Goal: Use online tool/utility: Utilize a website feature to perform a specific function

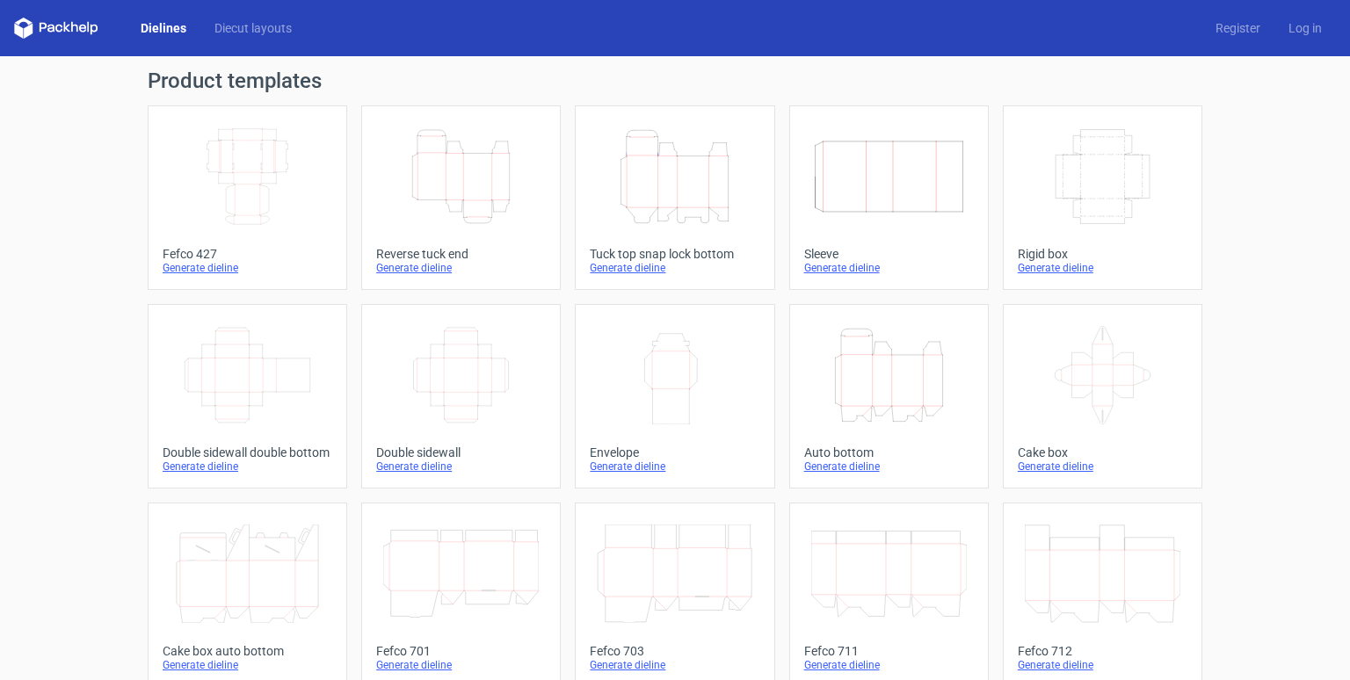
click at [211, 267] on div "Generate dieline" at bounding box center [248, 268] width 170 height 14
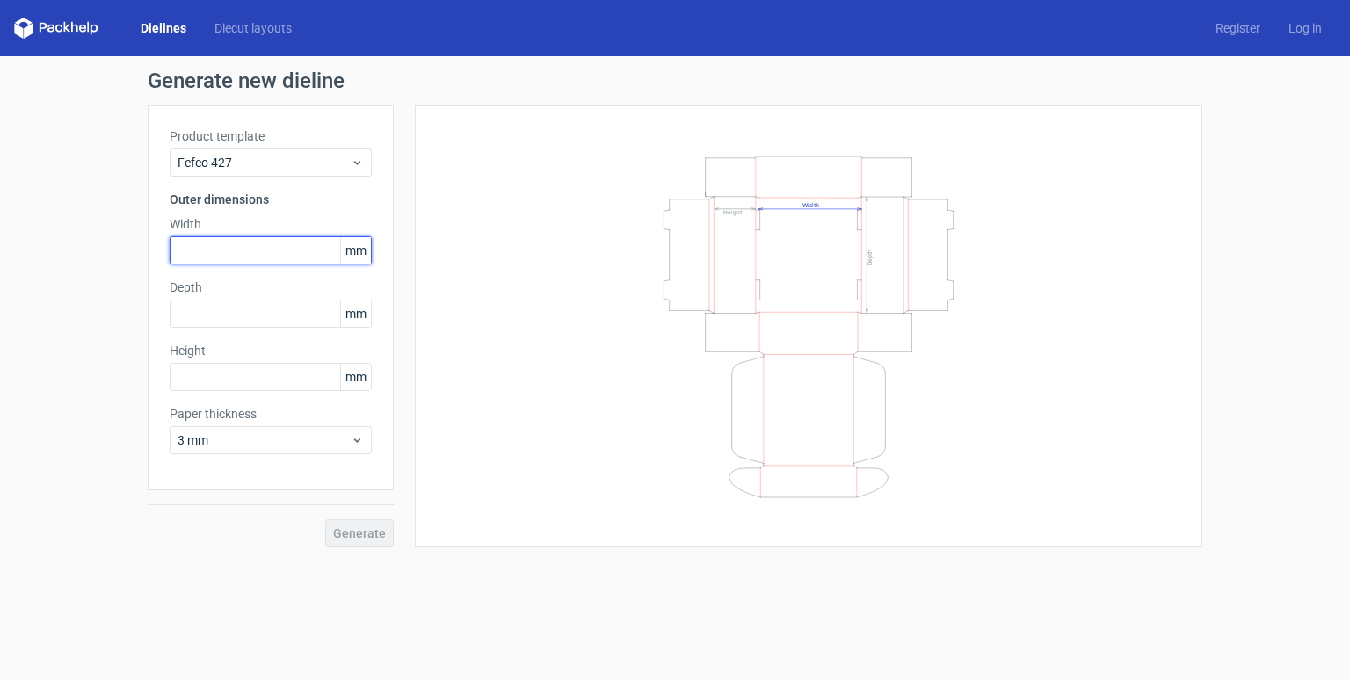
click at [270, 263] on input "text" at bounding box center [271, 250] width 202 height 28
drag, startPoint x: 752, startPoint y: 243, endPoint x: 674, endPoint y: 318, distance: 108.2
click at [672, 318] on icon "Width Depth Height" at bounding box center [808, 327] width 527 height 352
click at [674, 318] on icon "Width Depth Height" at bounding box center [808, 327] width 527 height 352
click at [860, 276] on icon "Width Depth Height" at bounding box center [808, 327] width 527 height 352
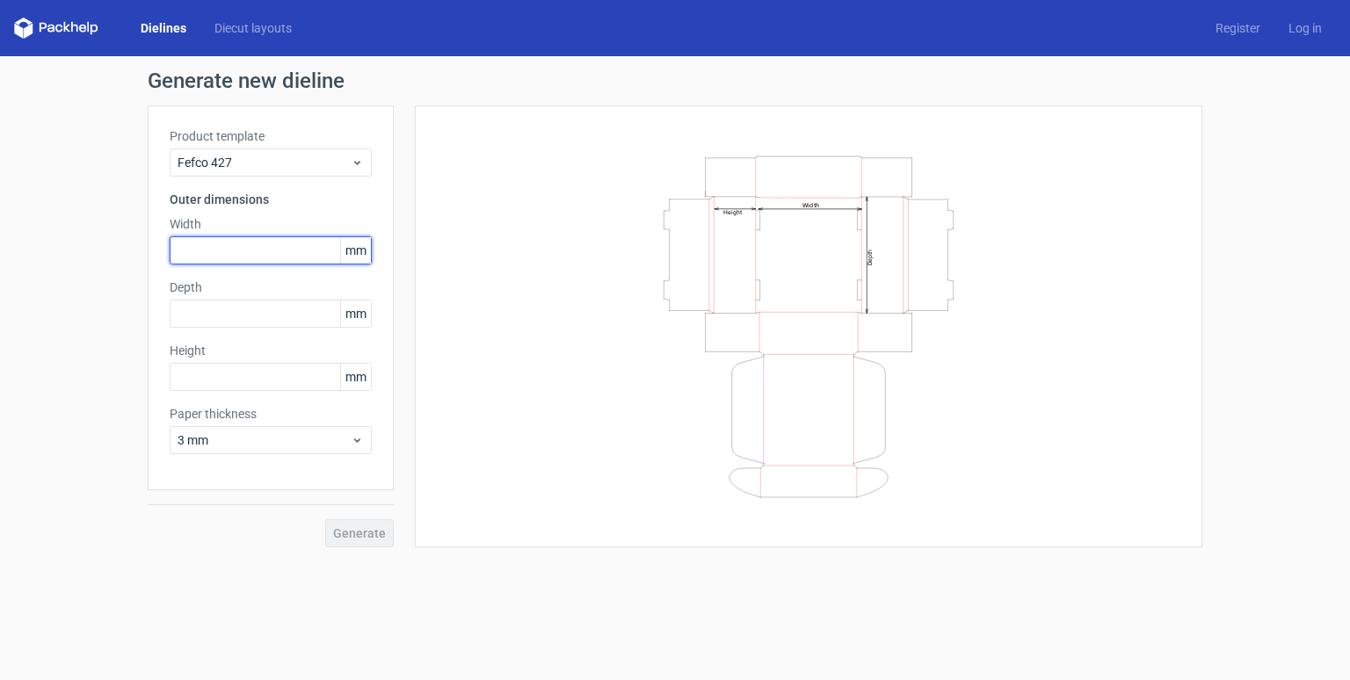
click at [291, 251] on input "text" at bounding box center [271, 250] width 202 height 28
type input "400"
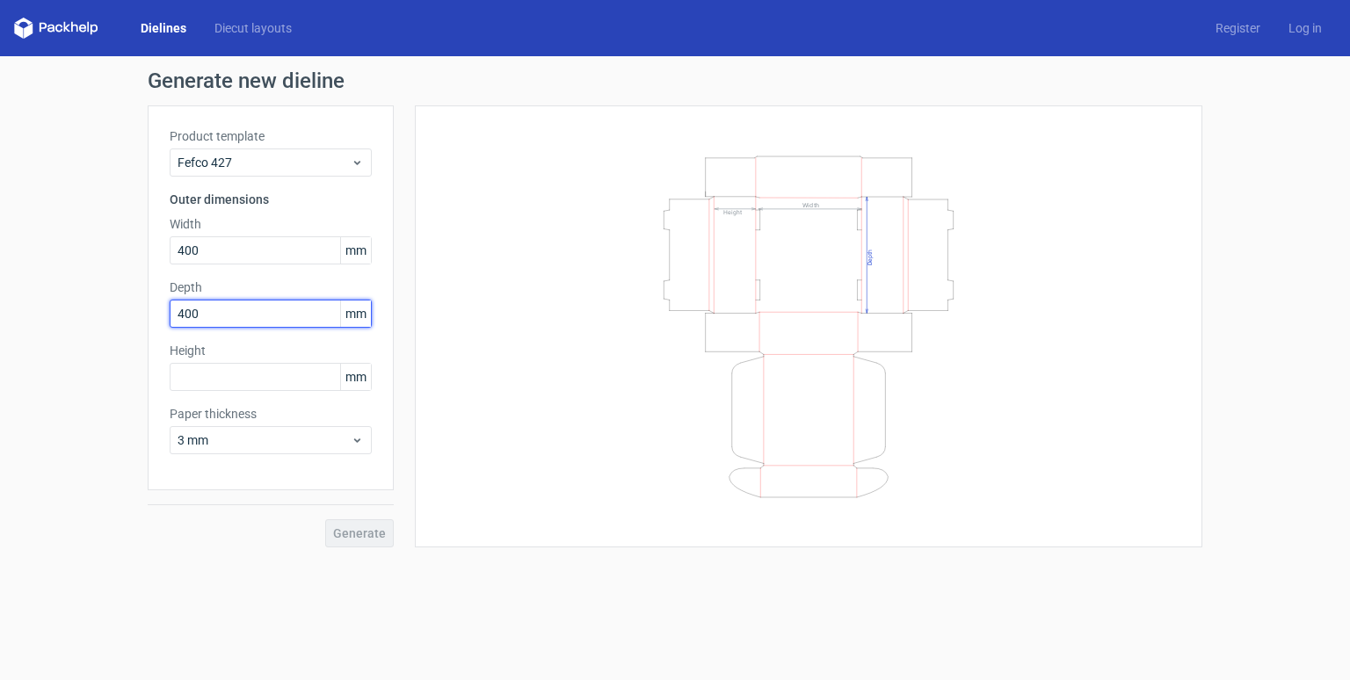
type input "400"
click at [282, 457] on div "Product template Fefco 427 Outer dimensions Width 400 mm Depth 400 mm Height 20…" at bounding box center [271, 297] width 246 height 385
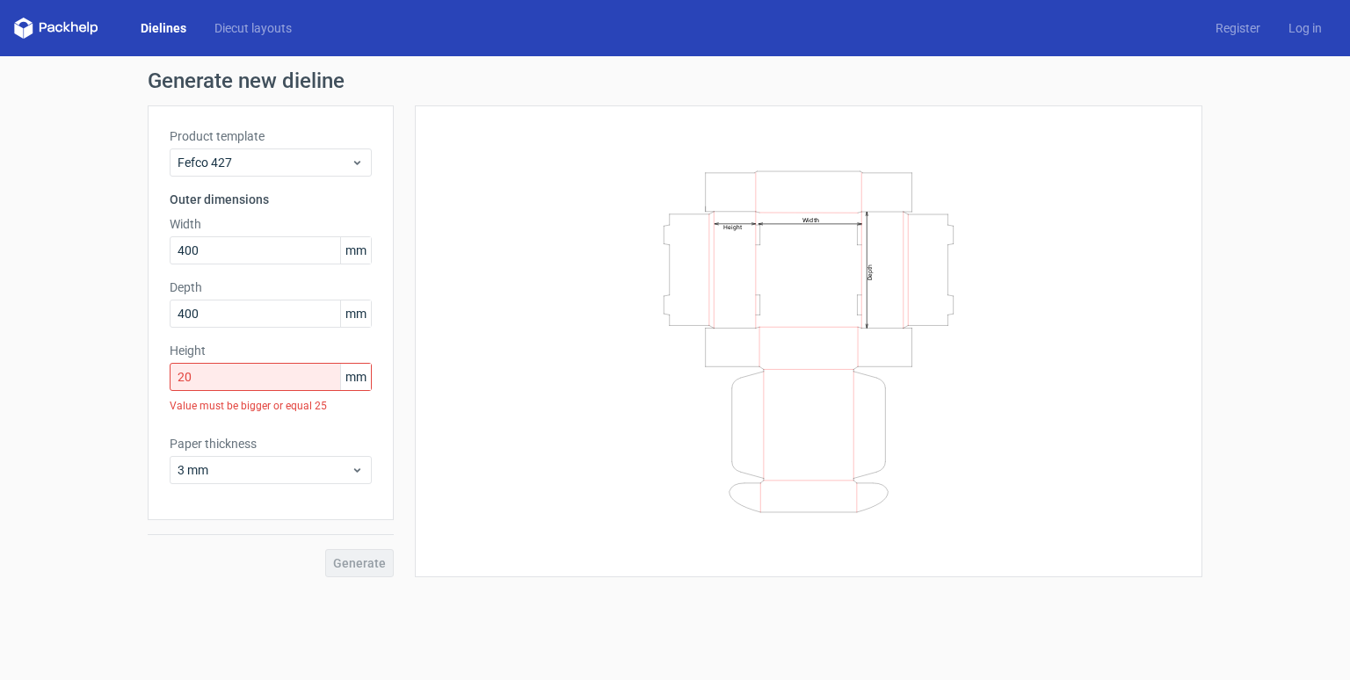
click at [283, 392] on div "Value must be bigger or equal 25" at bounding box center [271, 406] width 202 height 30
click at [267, 377] on input "20" at bounding box center [271, 377] width 202 height 28
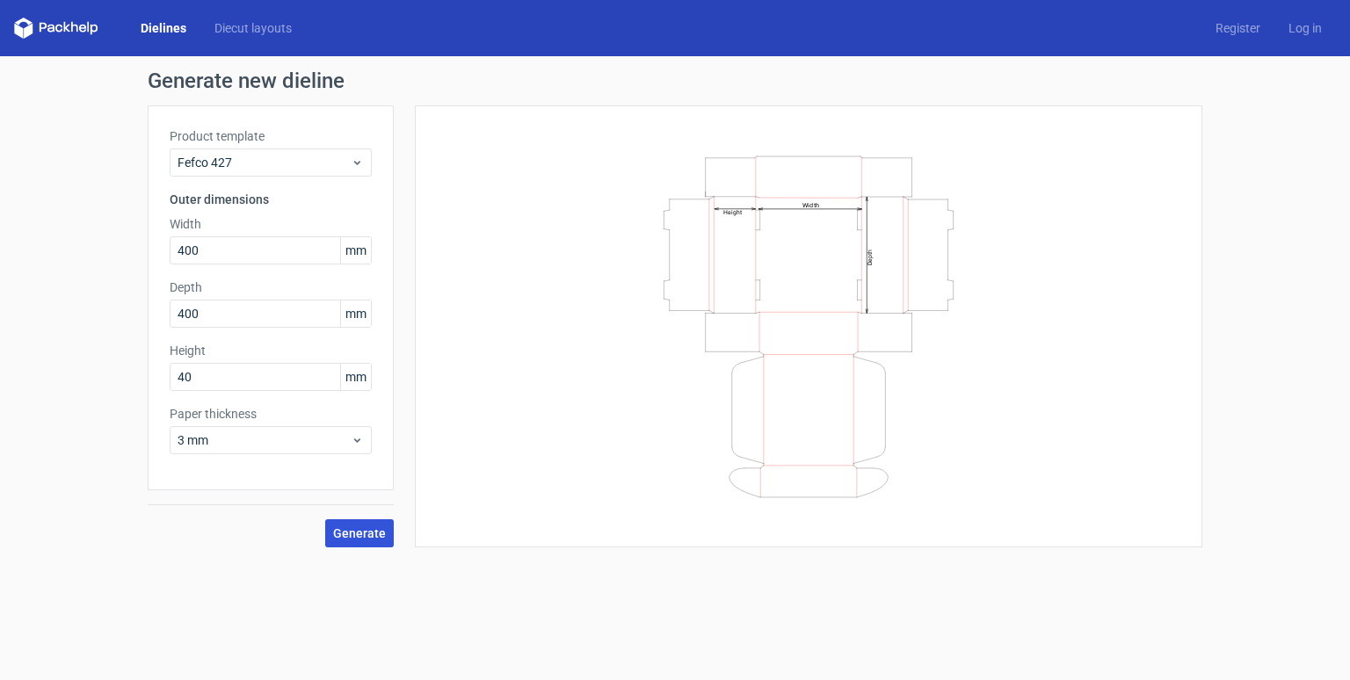
click at [362, 535] on span "Generate" at bounding box center [359, 533] width 53 height 12
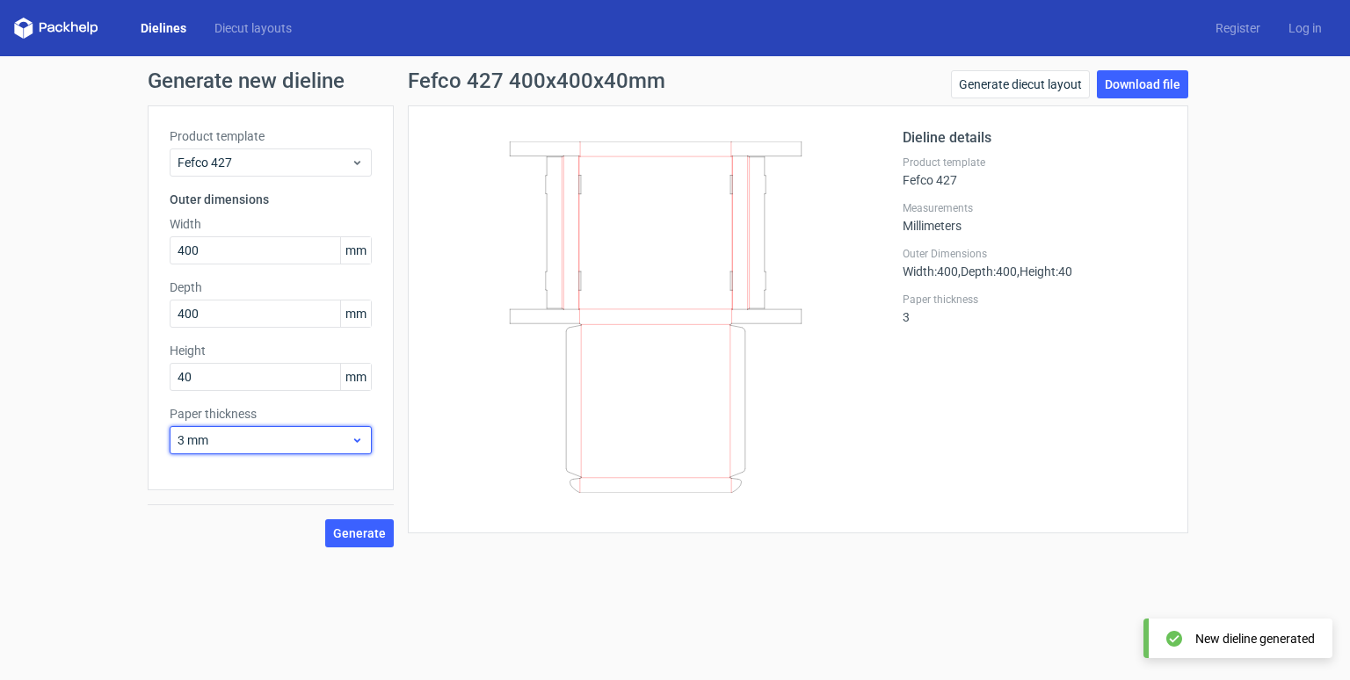
click at [306, 435] on span "3 mm" at bounding box center [264, 441] width 173 height 18
click at [630, 480] on icon at bounding box center [656, 318] width 424 height 352
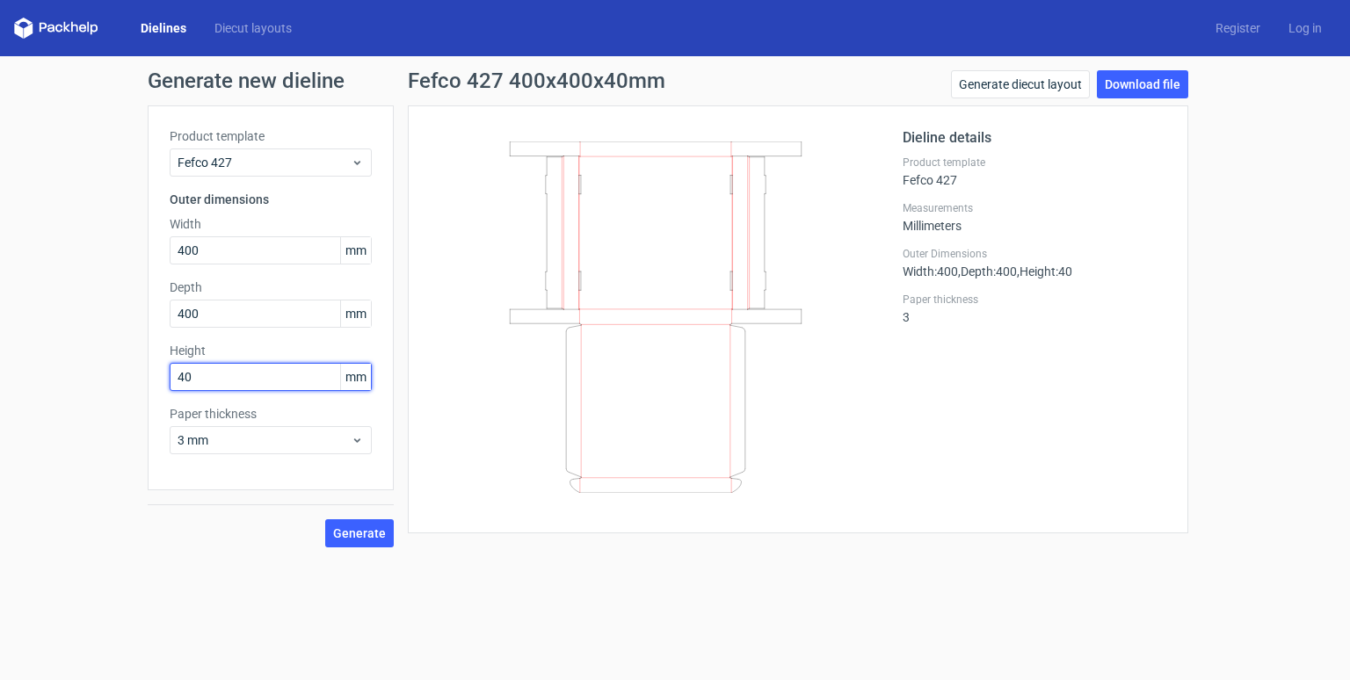
click at [229, 377] on input "40" at bounding box center [271, 377] width 202 height 28
type input "400"
click at [337, 529] on span "Generate" at bounding box center [359, 533] width 53 height 12
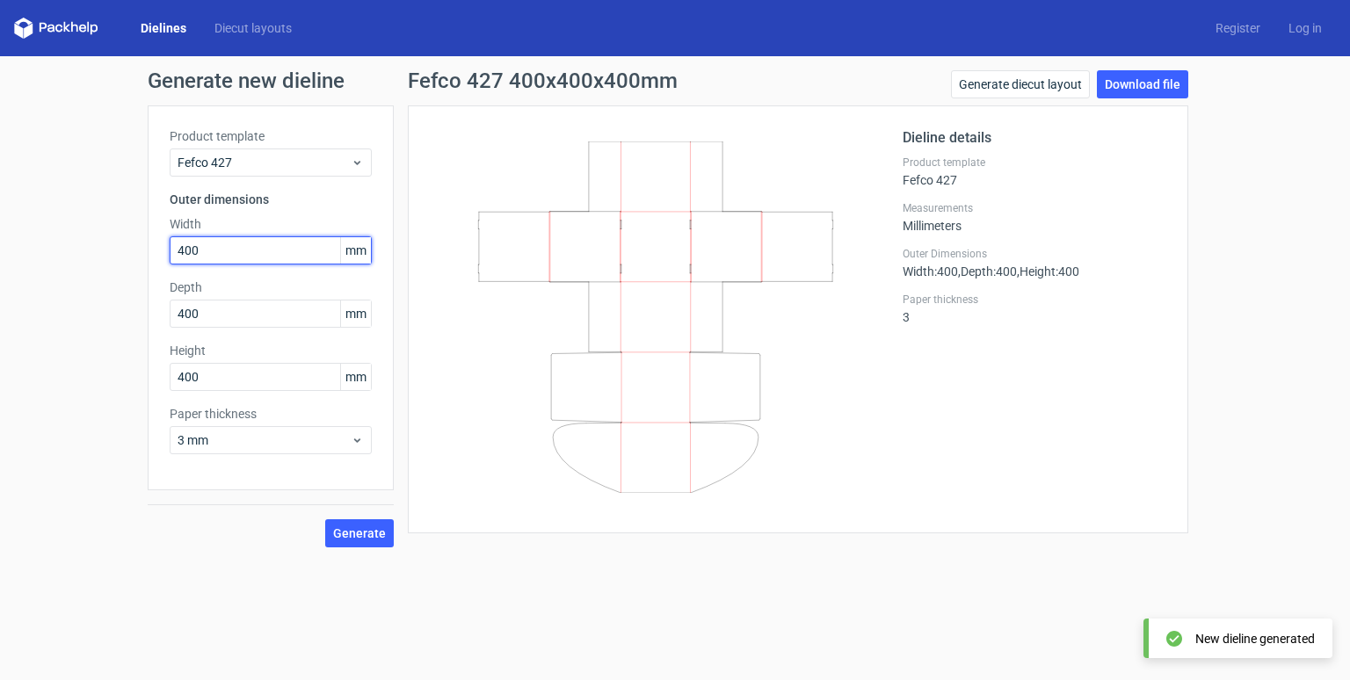
click at [215, 260] on input "400" at bounding box center [271, 250] width 202 height 28
type input "300"
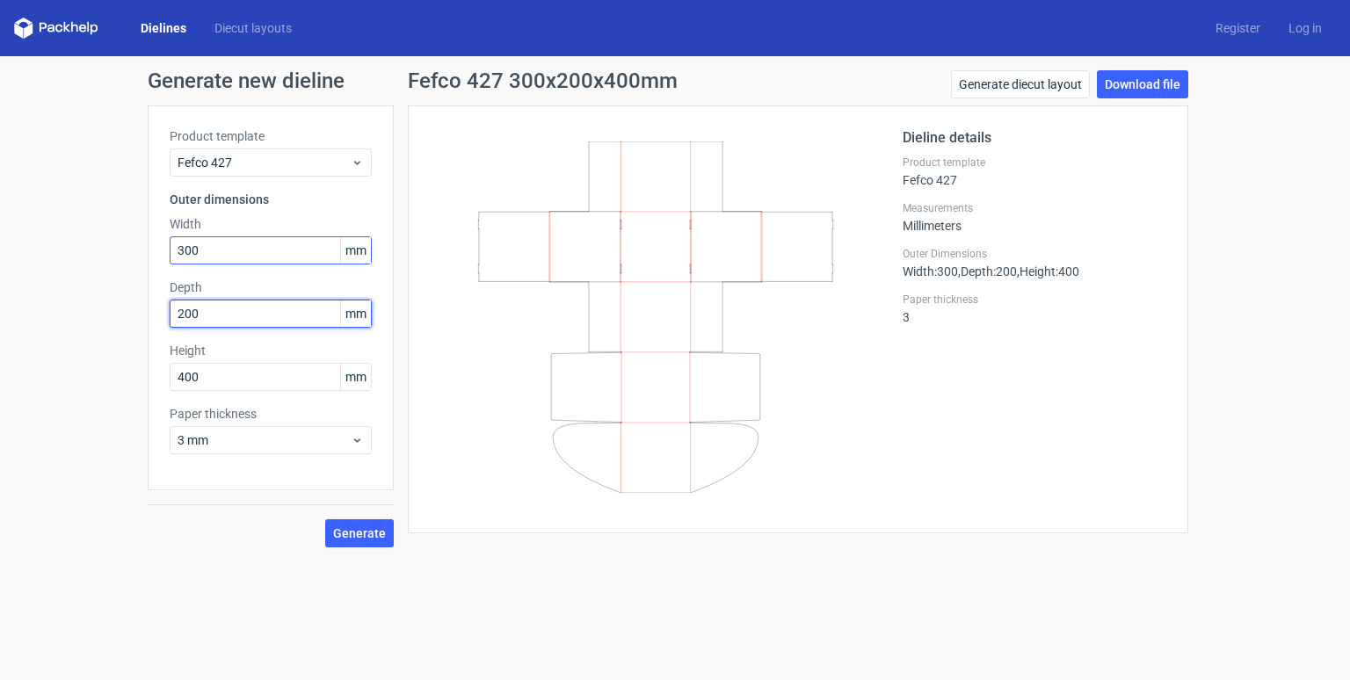
type input "200"
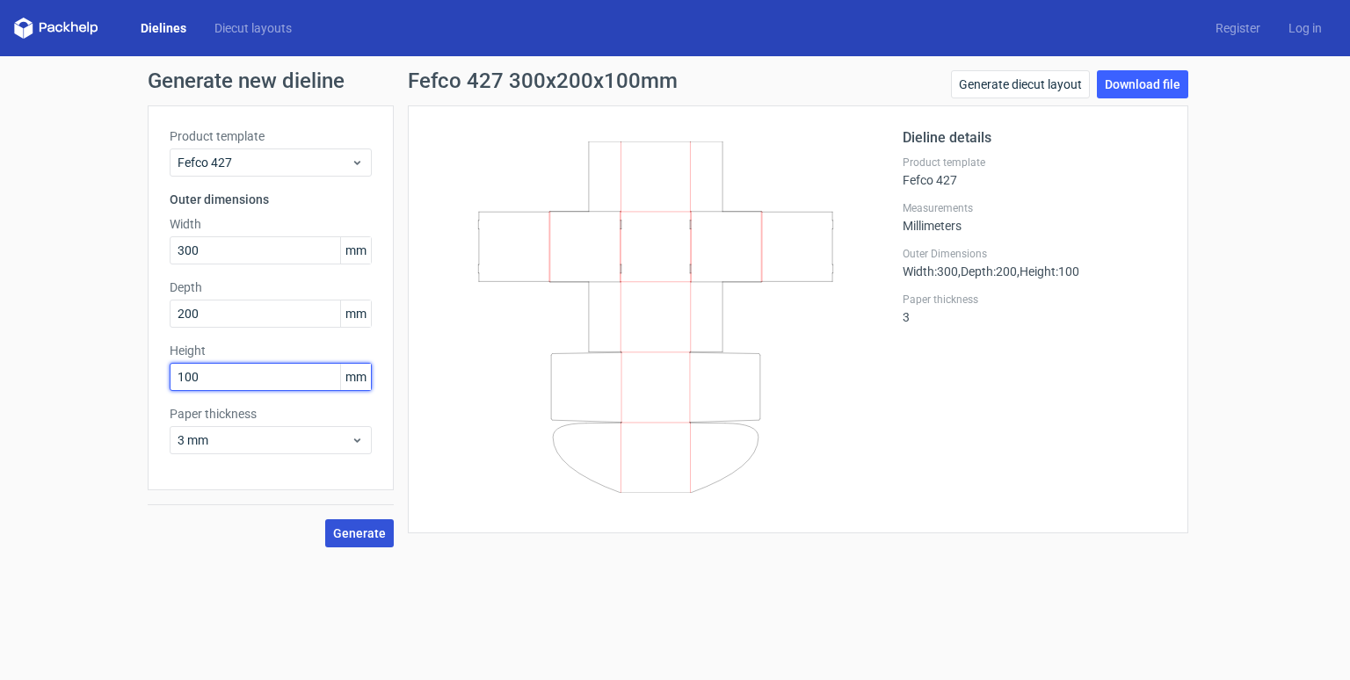
type input "100"
click at [363, 537] on span "Generate" at bounding box center [359, 533] width 53 height 12
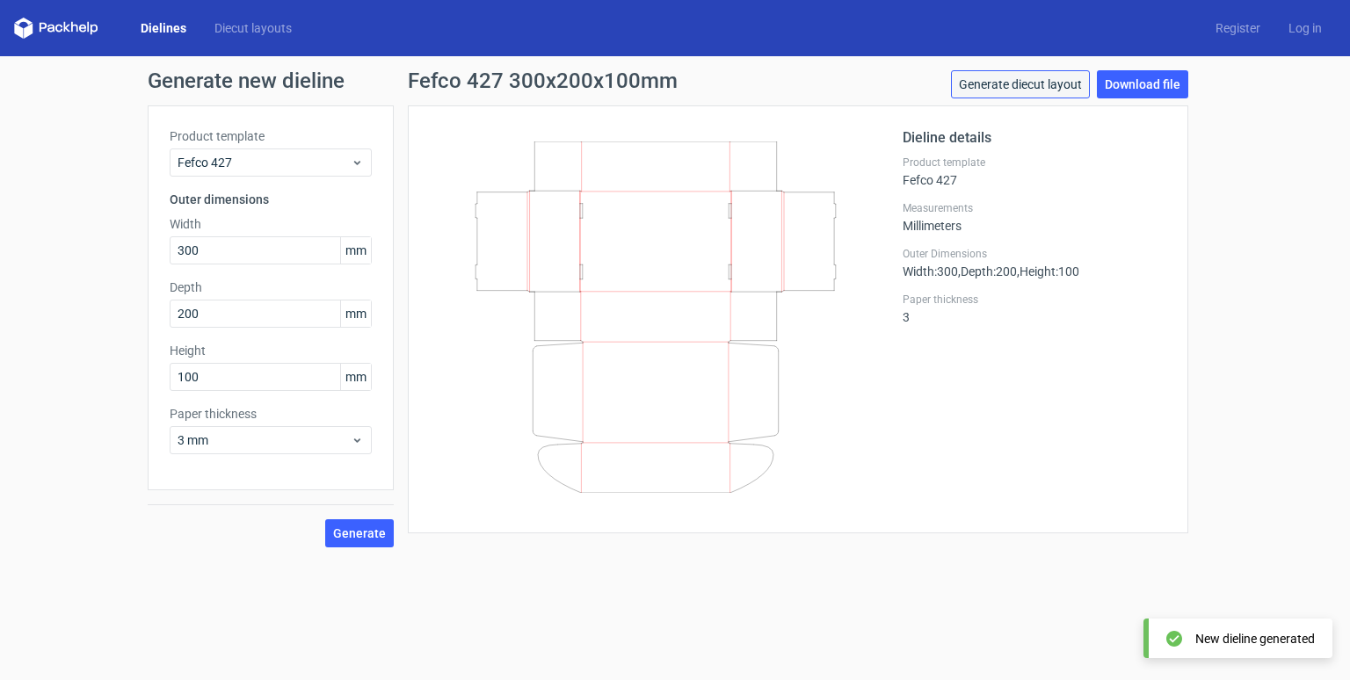
click at [1040, 86] on link "Generate diecut layout" at bounding box center [1020, 84] width 139 height 28
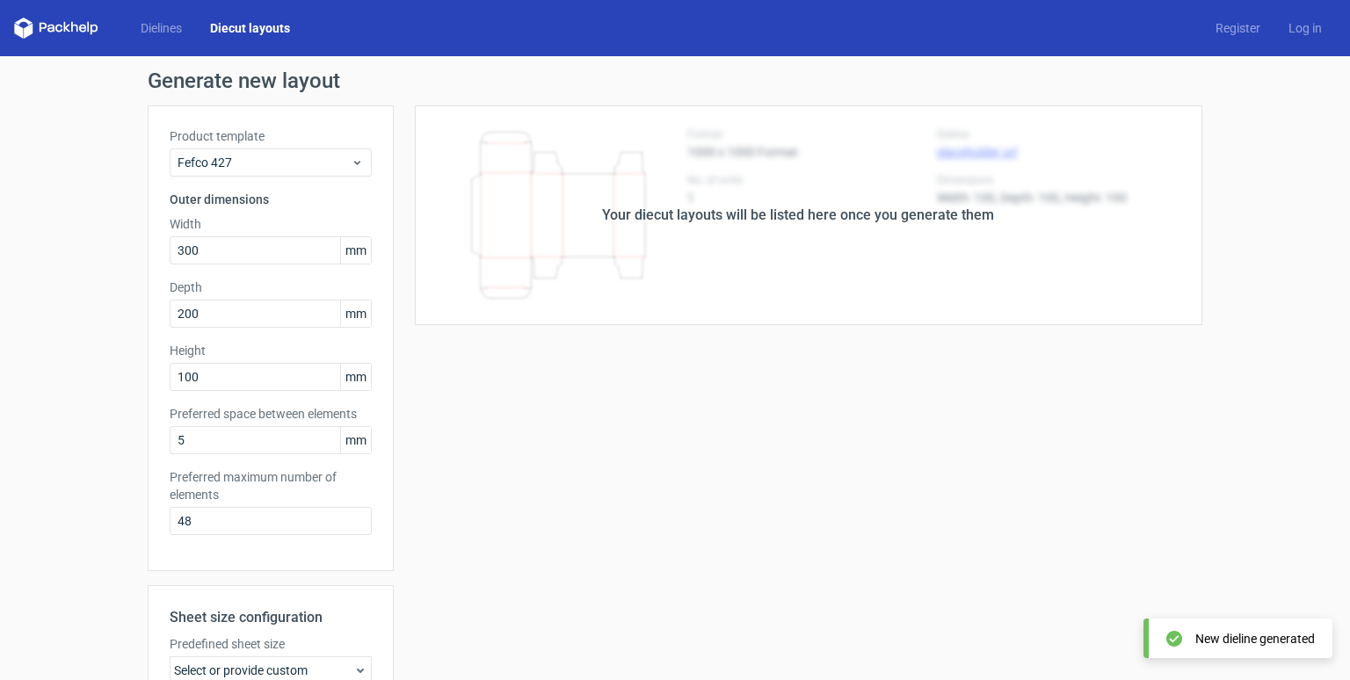
scroll to position [265, 0]
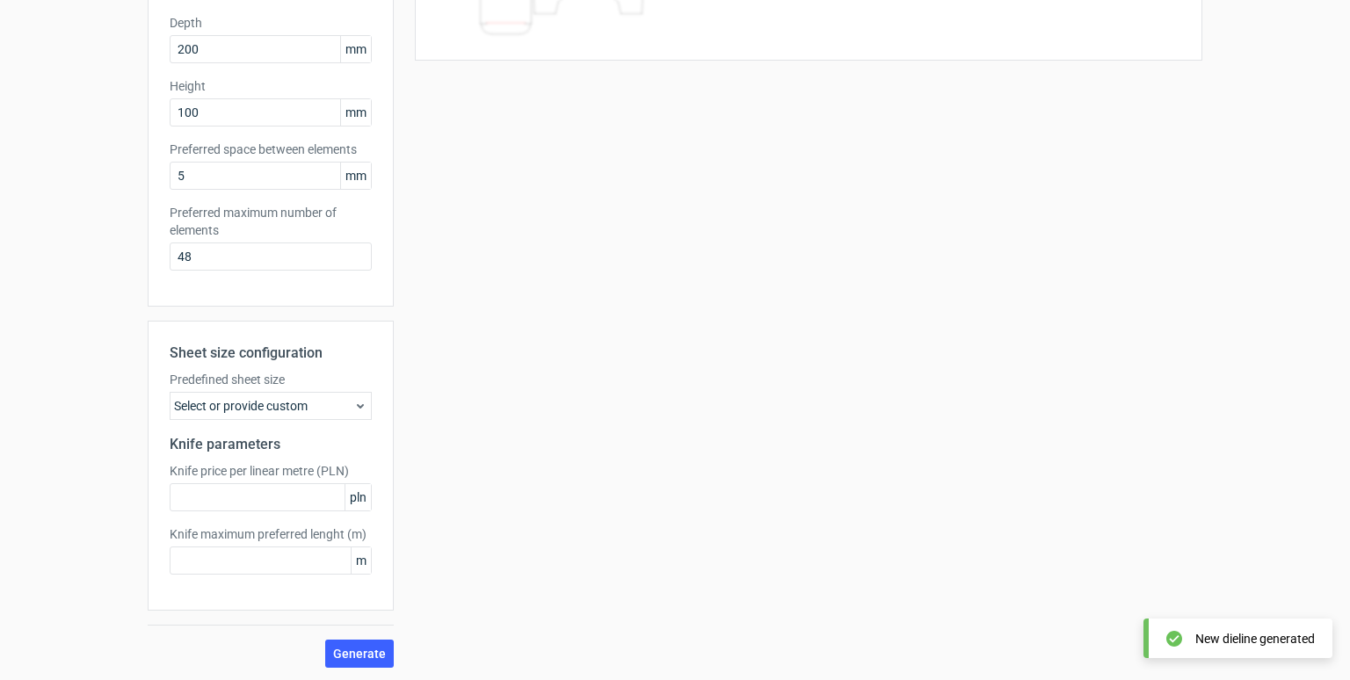
click at [302, 403] on div "Select or provide custom" at bounding box center [271, 406] width 202 height 28
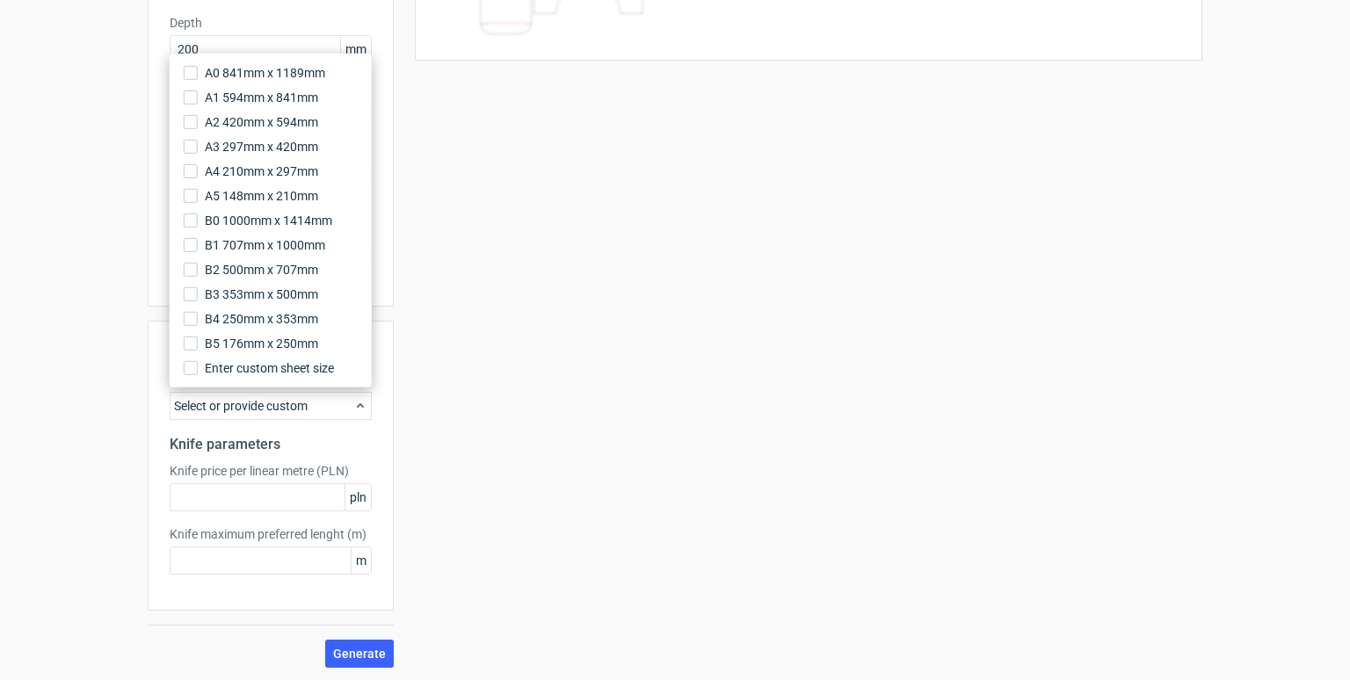
click at [435, 304] on div "Your diecut layouts will be listed here once you generate them Height Depth Wid…" at bounding box center [798, 254] width 809 height 827
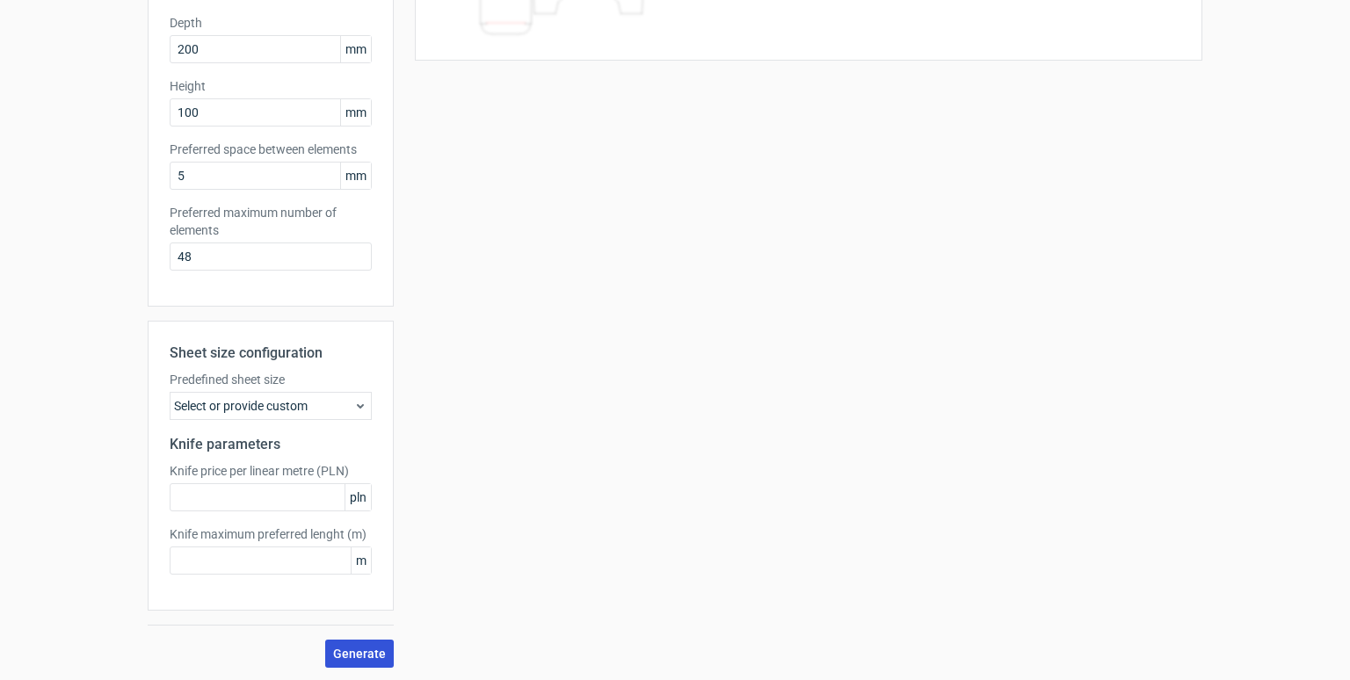
click at [353, 644] on button "Generate" at bounding box center [359, 654] width 69 height 28
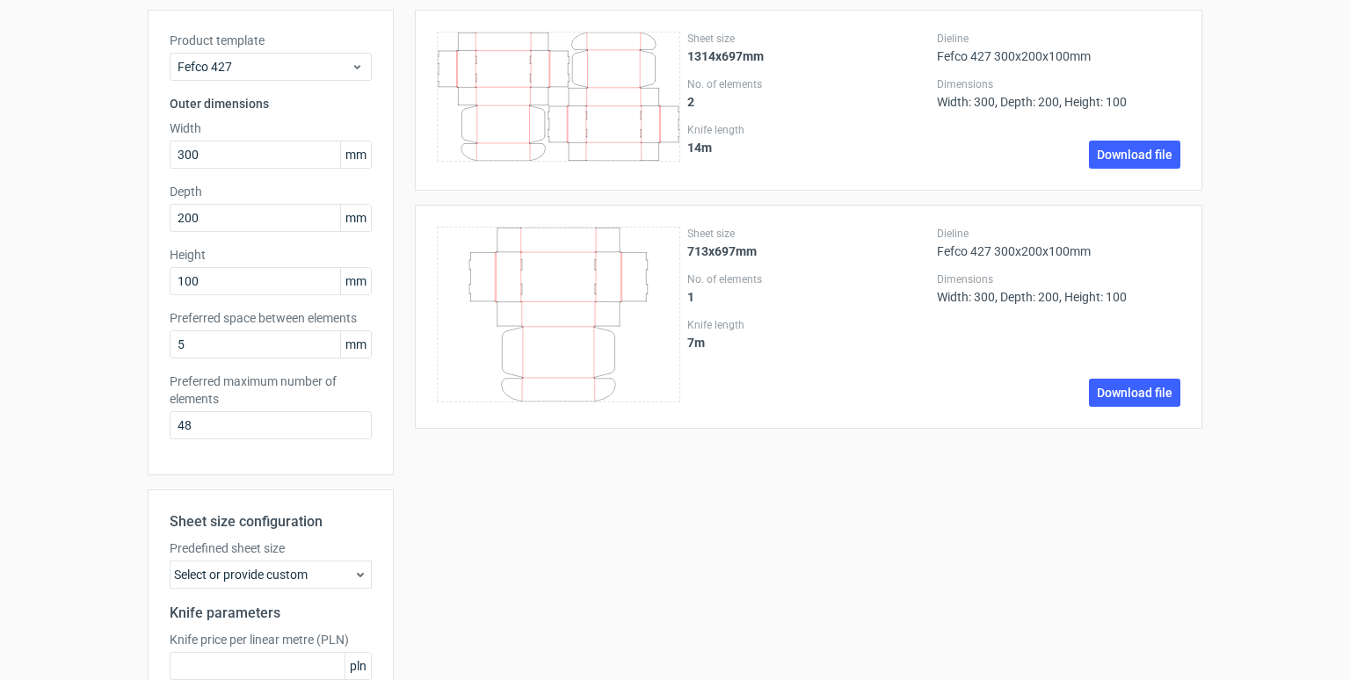
scroll to position [254, 0]
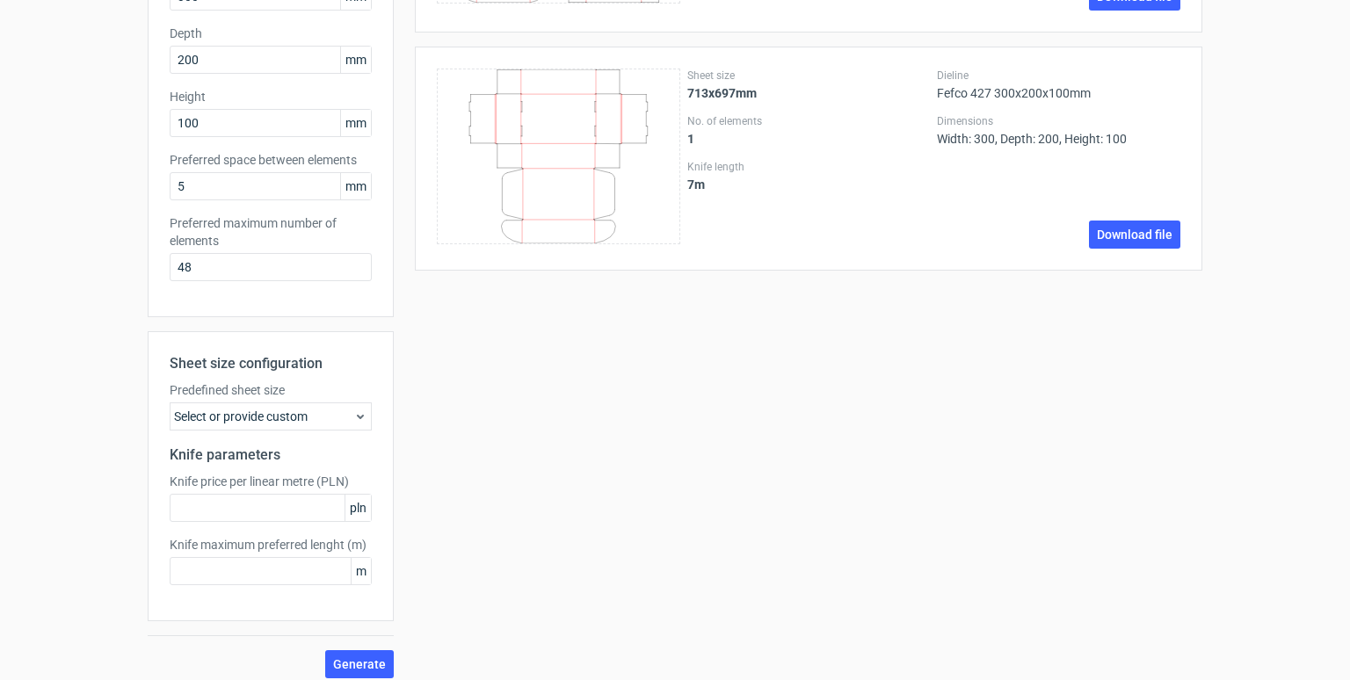
click at [270, 422] on div "Select or provide custom" at bounding box center [271, 417] width 202 height 28
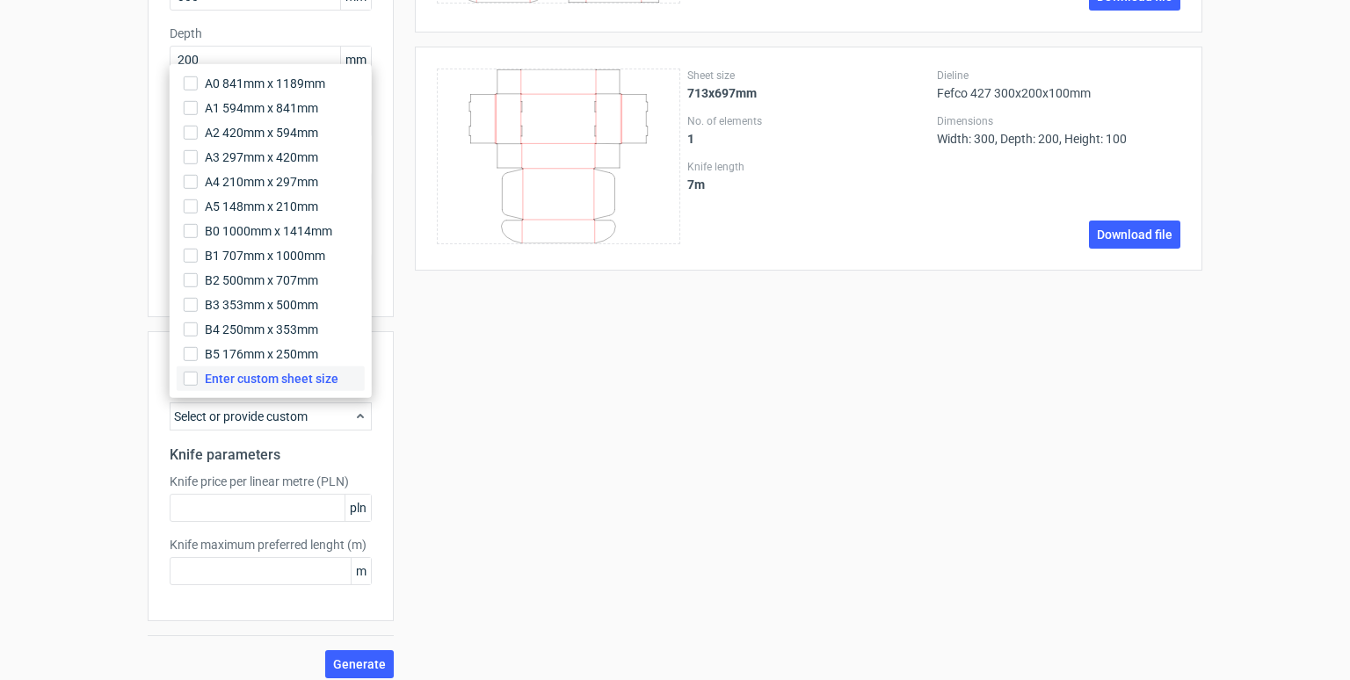
click at [246, 379] on span "Enter custom sheet size" at bounding box center [272, 379] width 134 height 18
click at [198, 379] on input "Enter custom sheet size" at bounding box center [191, 379] width 14 height 14
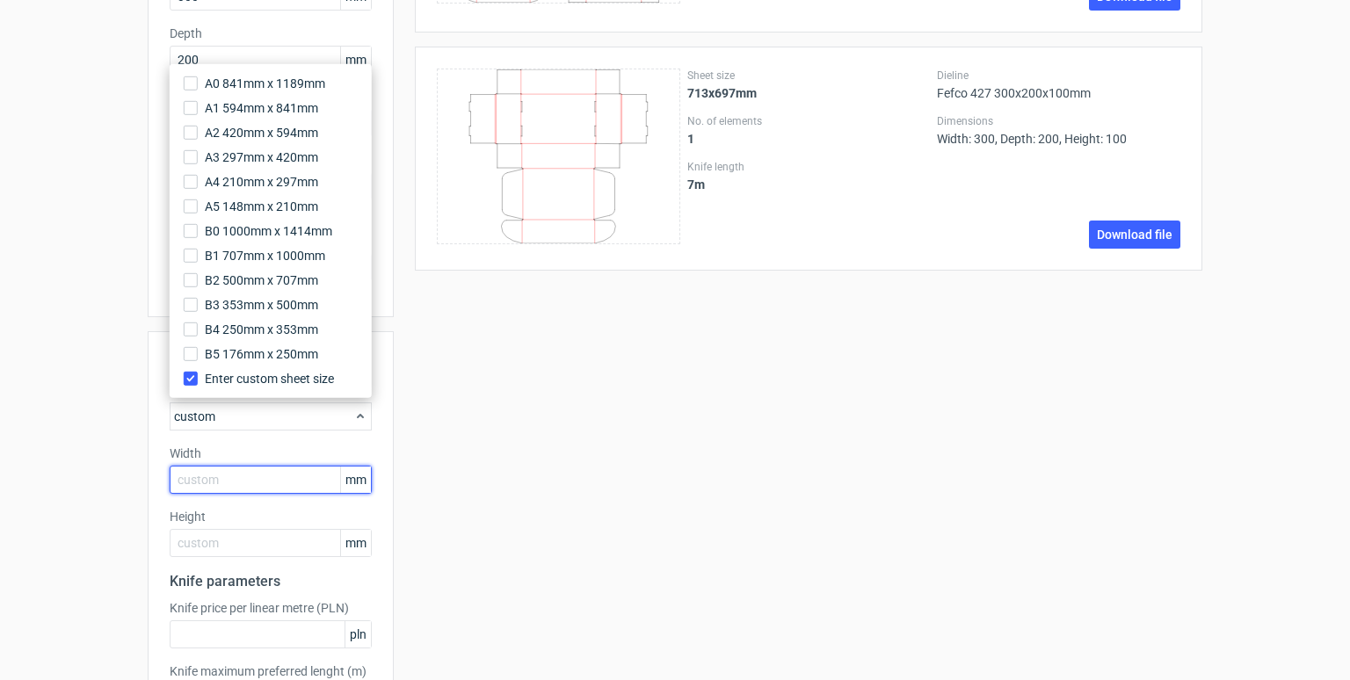
click at [234, 469] on input "text" at bounding box center [271, 480] width 202 height 28
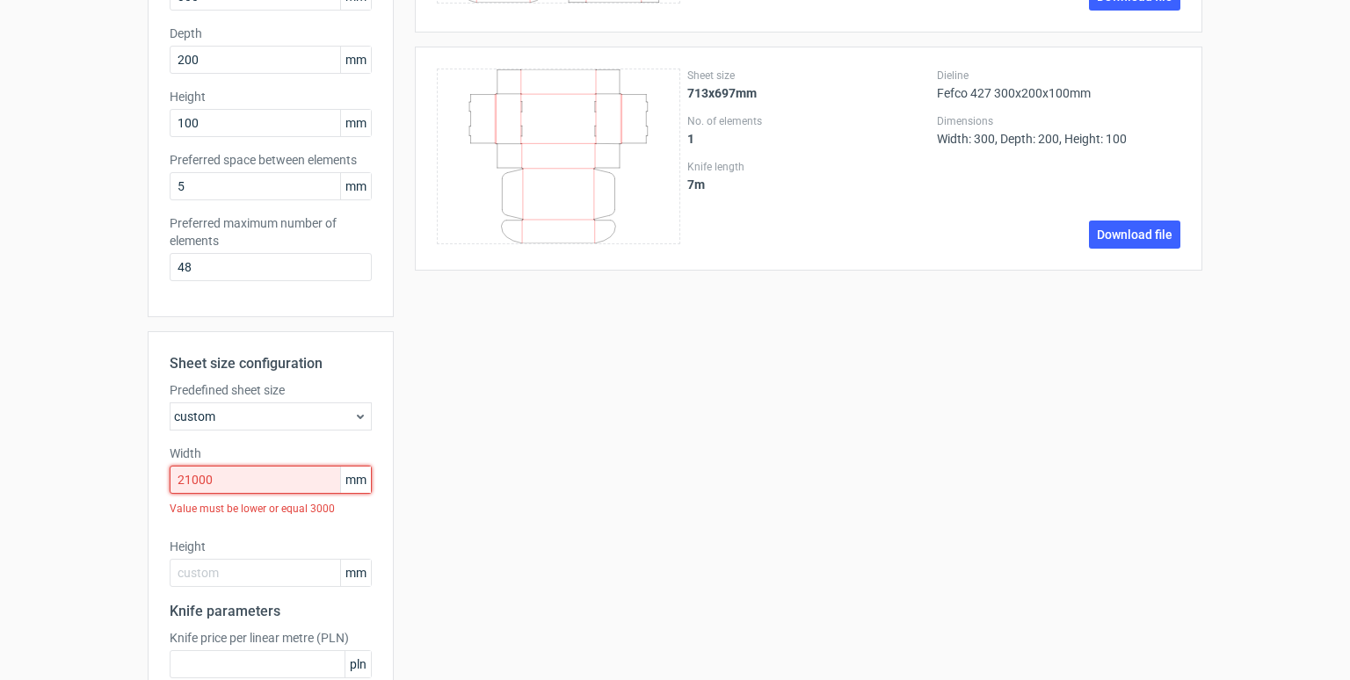
click at [251, 481] on input "21000" at bounding box center [271, 480] width 202 height 28
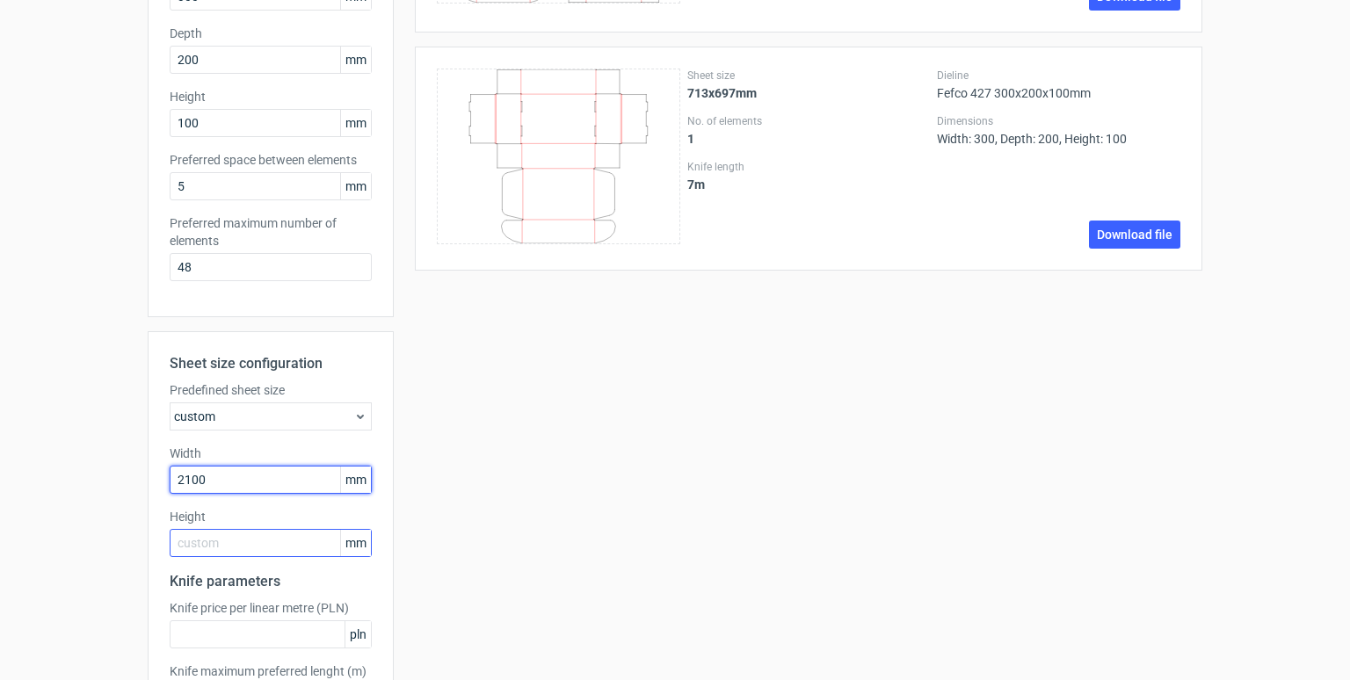
type input "2100"
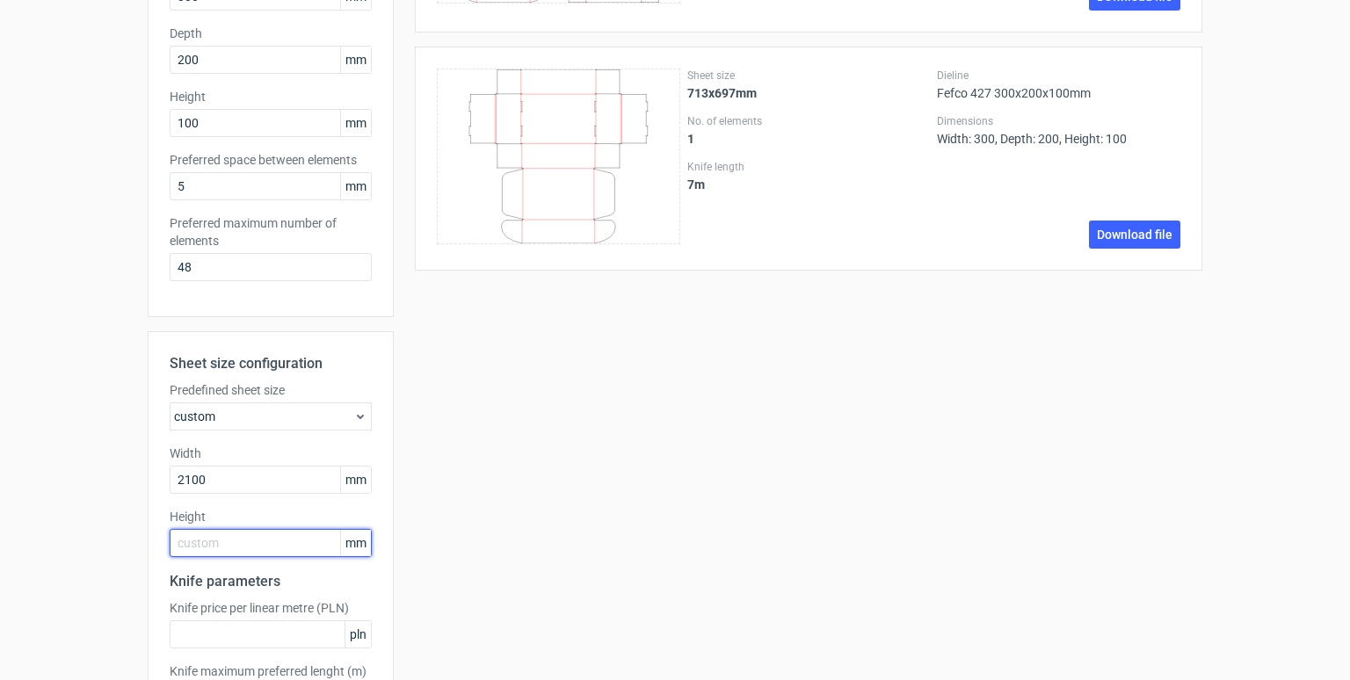
click at [245, 553] on input "text" at bounding box center [271, 543] width 202 height 28
type input "1300"
click at [124, 557] on div "Generate new layout Product template Fefco 427 Outer dimensions Width 300 mm De…" at bounding box center [675, 310] width 1350 height 1017
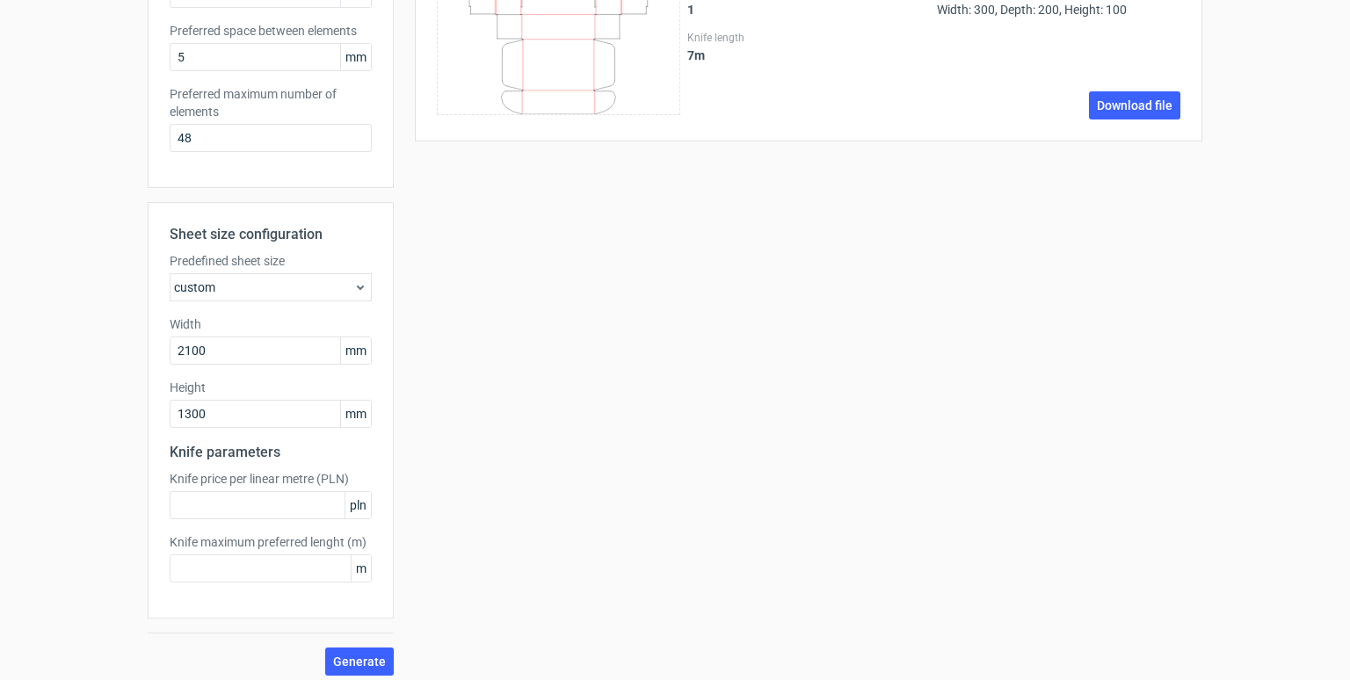
scroll to position [391, 0]
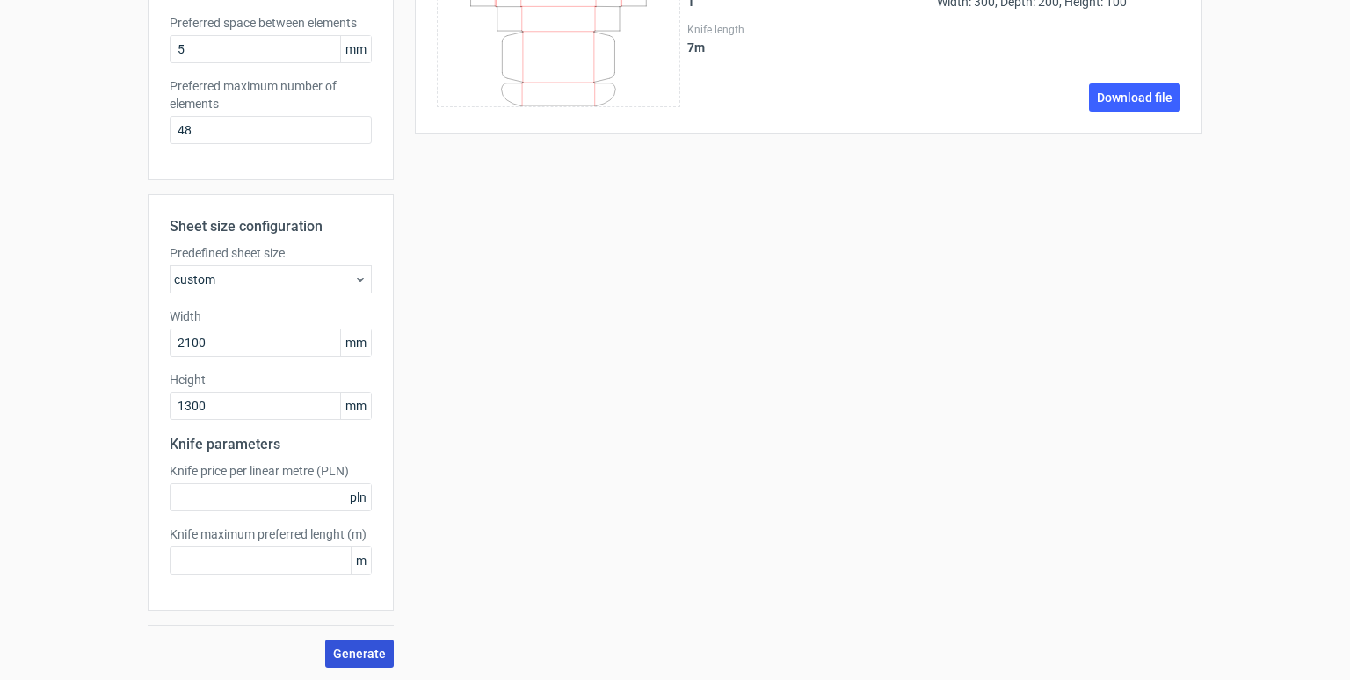
click at [375, 663] on button "Generate" at bounding box center [359, 654] width 69 height 28
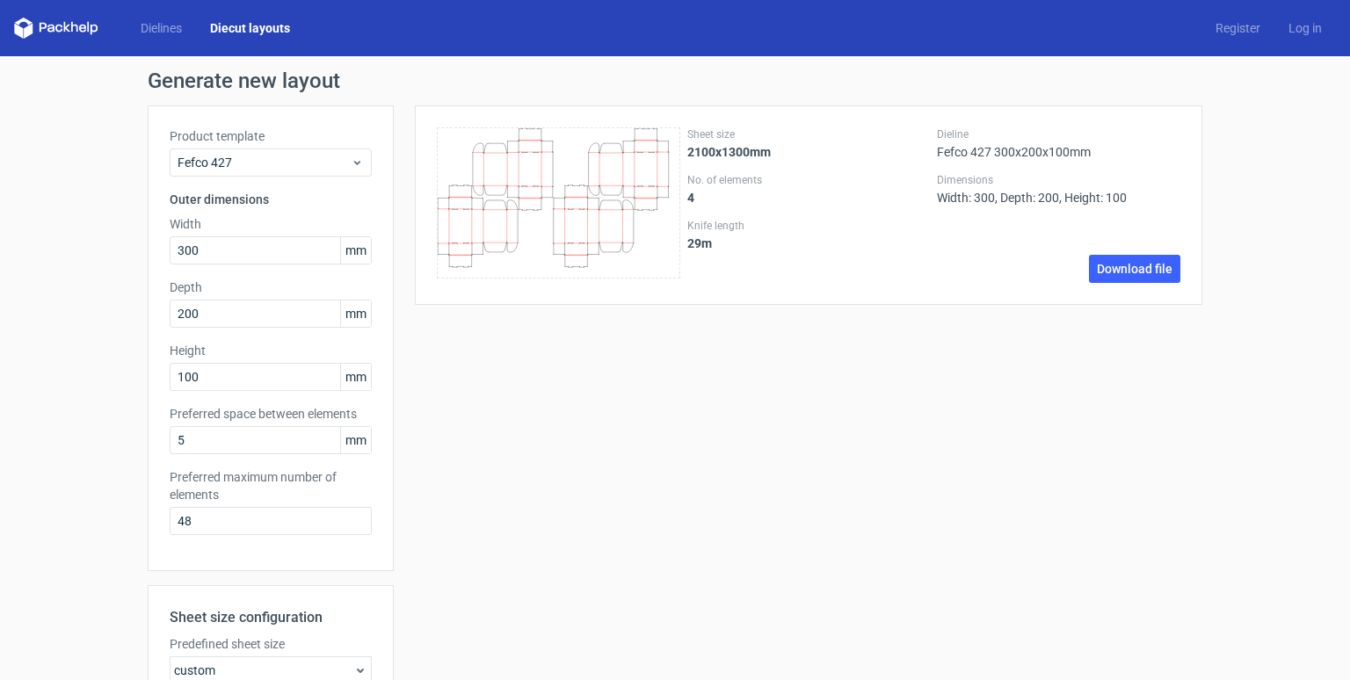
drag, startPoint x: 671, startPoint y: 156, endPoint x: 544, endPoint y: 148, distance: 126.8
click at [544, 148] on icon at bounding box center [559, 202] width 244 height 151
drag, startPoint x: 427, startPoint y: 142, endPoint x: 733, endPoint y: 252, distance: 325.4
click at [733, 252] on div "Sheet size 2100x1300mm No. of elements 4 Knife length 29 m Dieline Fefco 427 30…" at bounding box center [809, 205] width 788 height 200
click at [748, 248] on div "29 m" at bounding box center [809, 243] width 244 height 14
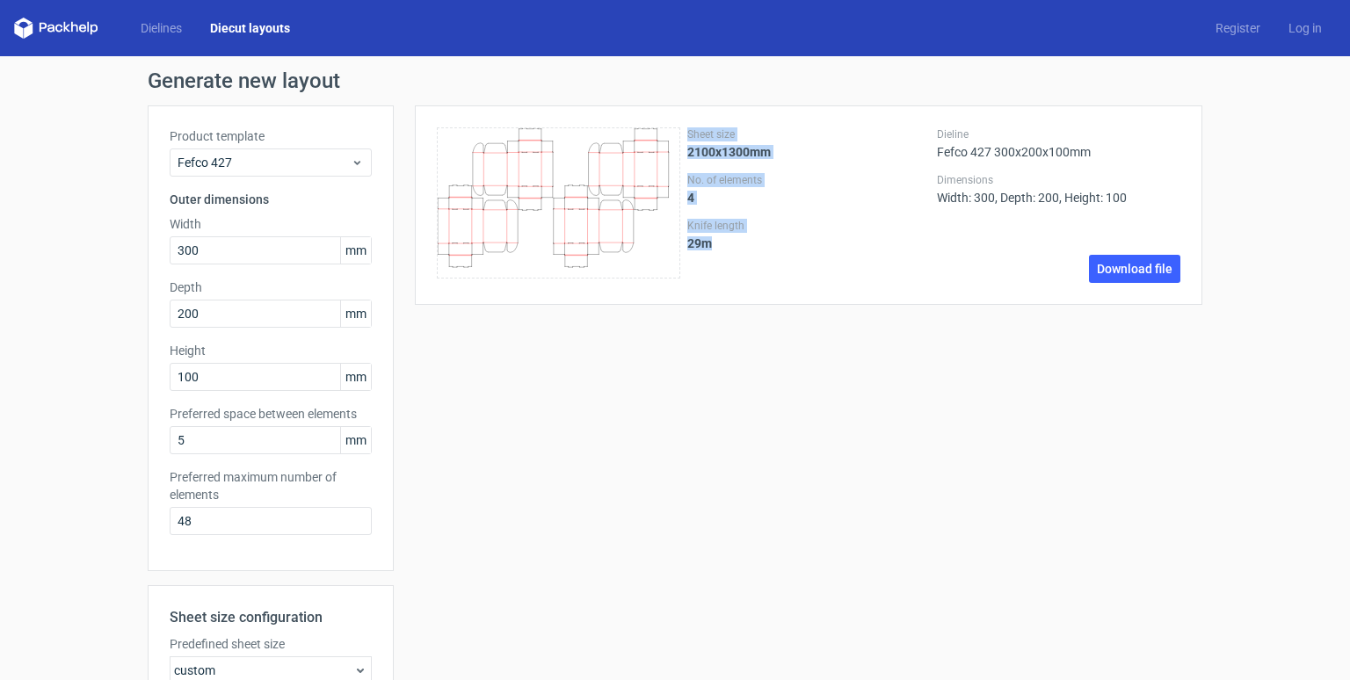
drag, startPoint x: 749, startPoint y: 248, endPoint x: 690, endPoint y: 129, distance: 132.5
click at [690, 130] on div "Sheet size 2100x1300mm No. of elements 4 Knife length 29 m" at bounding box center [809, 205] width 244 height 156
click at [690, 129] on label "Sheet size" at bounding box center [809, 134] width 244 height 14
drag, startPoint x: 688, startPoint y: 130, endPoint x: 772, endPoint y: 149, distance: 85.5
click at [771, 149] on div "Sheet size 2100x1300mm" at bounding box center [809, 143] width 244 height 32
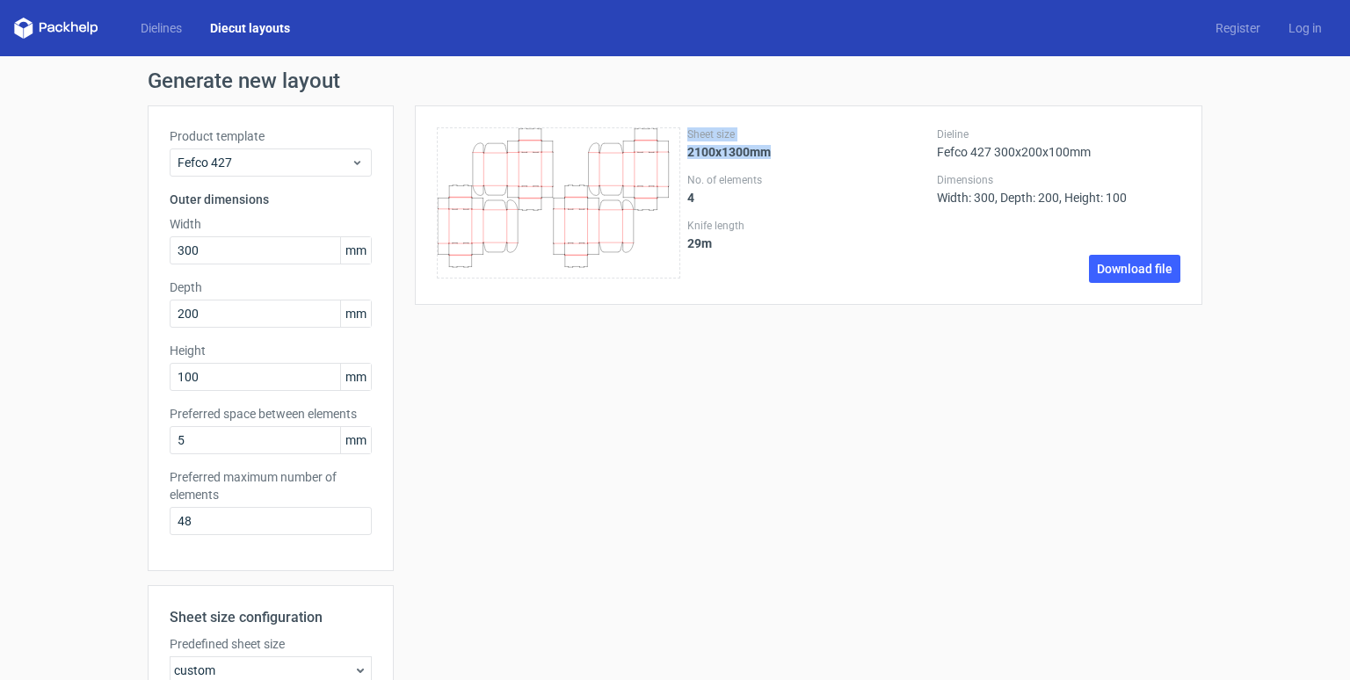
click at [782, 158] on div "Sheet size 2100x1300mm" at bounding box center [809, 143] width 244 height 32
drag, startPoint x: 782, startPoint y: 158, endPoint x: 693, endPoint y: 138, distance: 91.9
click at [691, 138] on div "Sheet size 2100x1300mm" at bounding box center [809, 143] width 244 height 32
click at [693, 138] on label "Sheet size" at bounding box center [809, 134] width 244 height 14
drag, startPoint x: 693, startPoint y: 138, endPoint x: 773, endPoint y: 157, distance: 82.3
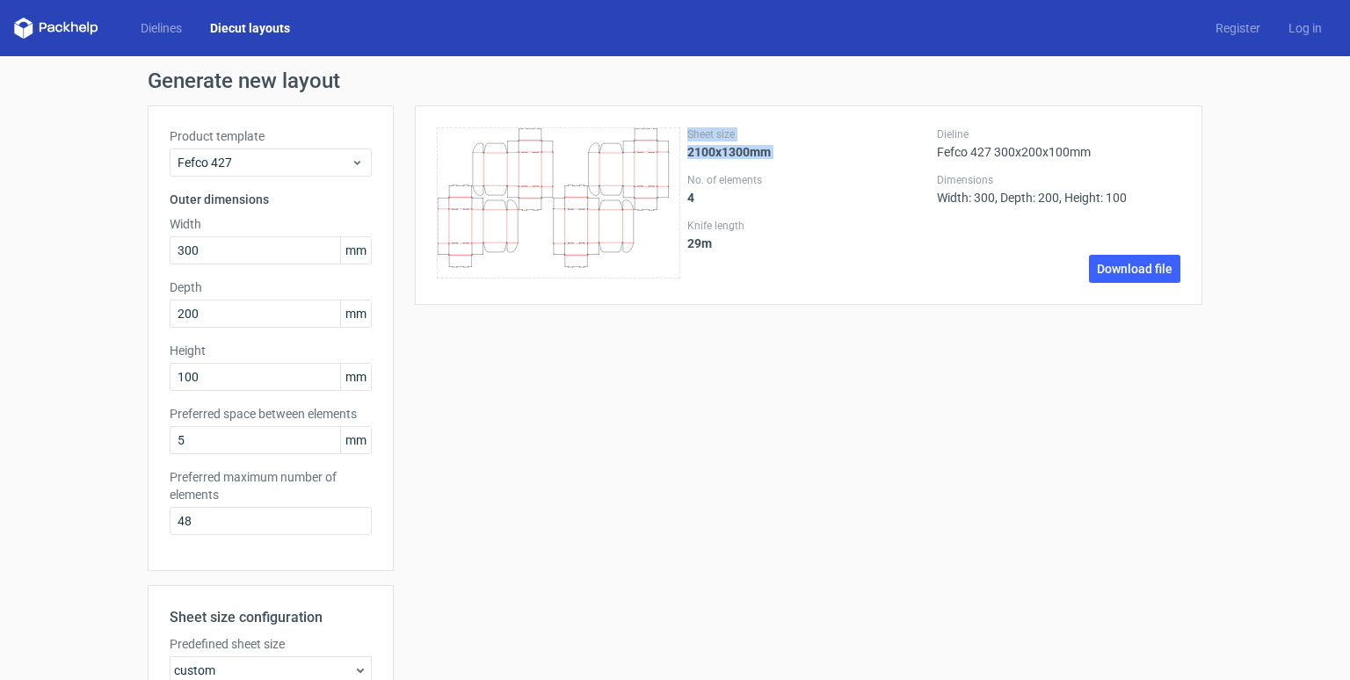
click at [774, 157] on div "Sheet size 2100x1300mm" at bounding box center [809, 143] width 244 height 32
click at [773, 157] on div "Sheet size 2100x1300mm" at bounding box center [809, 143] width 244 height 32
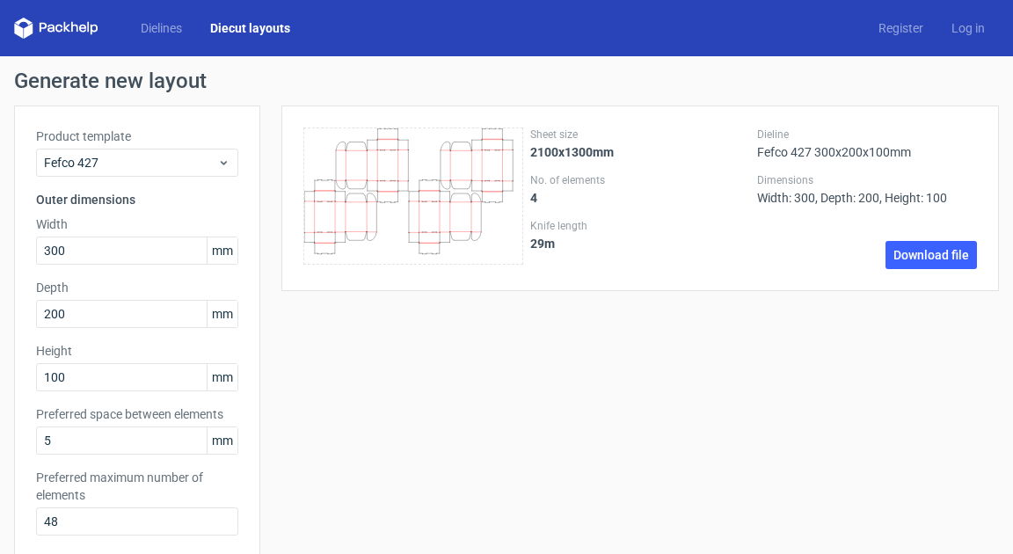
drag, startPoint x: 526, startPoint y: 267, endPoint x: 266, endPoint y: 139, distance: 290.2
click at [266, 139] on div "Sheet size 2100x1300mm No. of elements 4 Knife length 29 m Dieline Fefco 427 30…" at bounding box center [629, 197] width 738 height 185
drag, startPoint x: 280, startPoint y: 126, endPoint x: 483, endPoint y: 315, distance: 276.8
